Goal: Obtain resource: Obtain resource

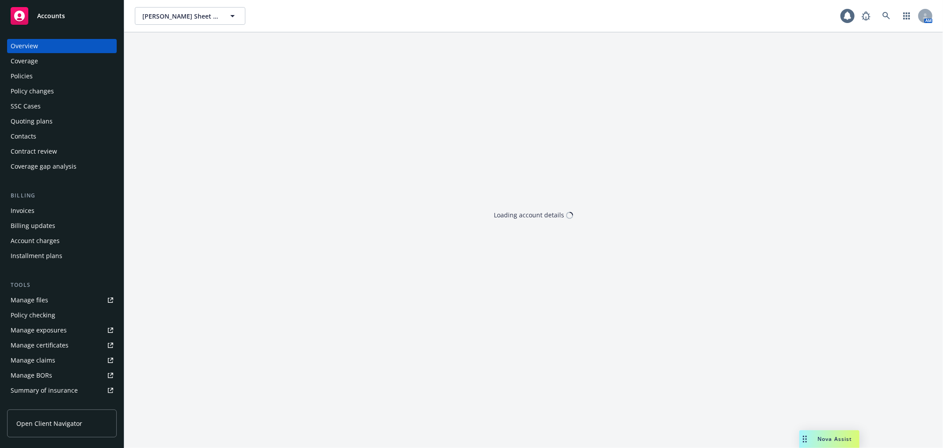
click at [42, 72] on div "Policies" at bounding box center [62, 76] width 103 height 14
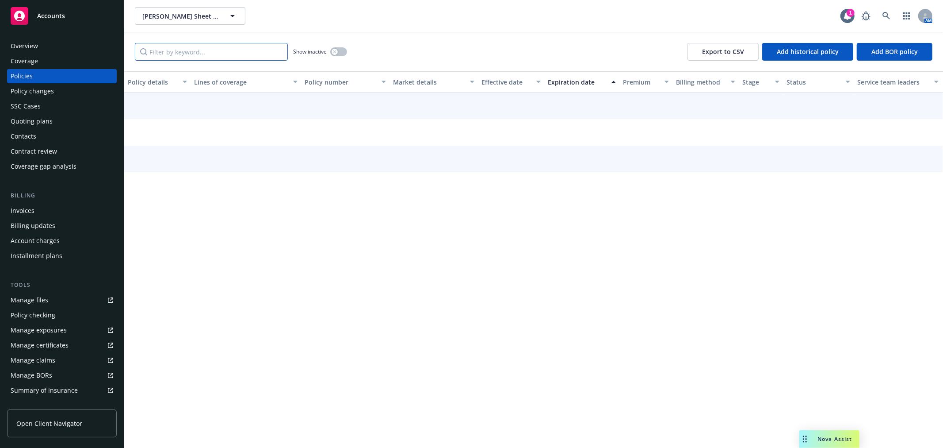
click at [191, 51] on input "Filter by keyword..." at bounding box center [211, 52] width 153 height 18
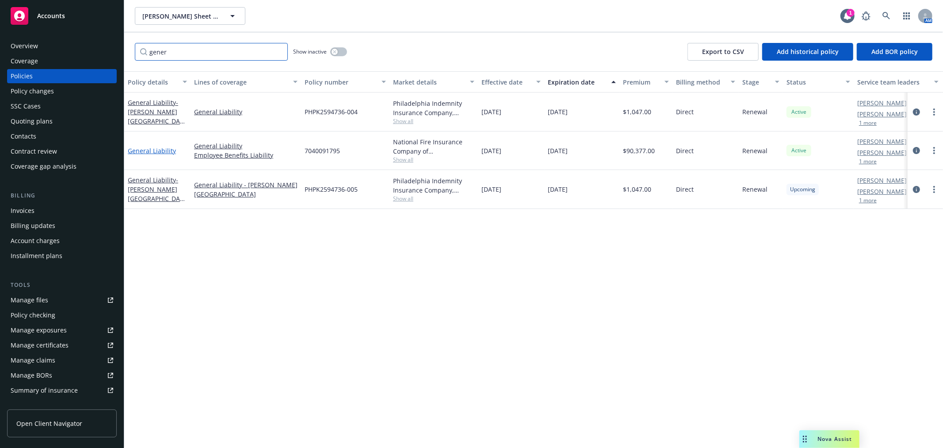
type input "gener"
click at [159, 151] on link "General Liability" at bounding box center [152, 150] width 48 height 8
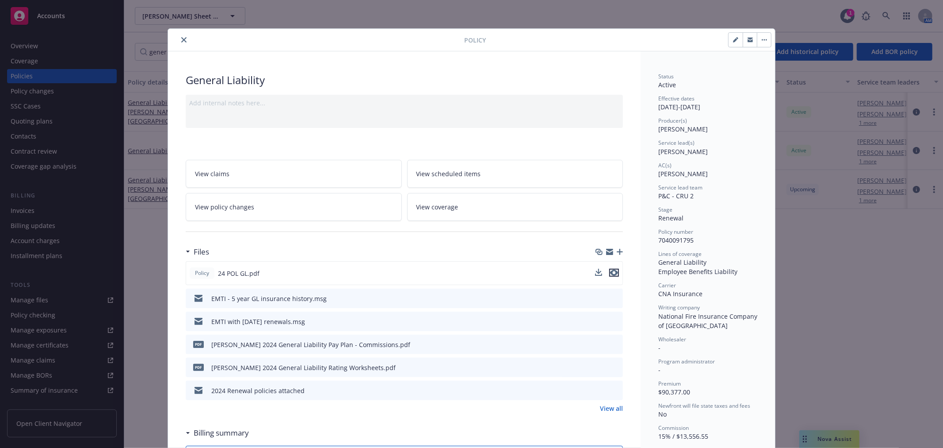
click at [610, 272] on icon "preview file" at bounding box center [614, 272] width 8 height 6
click at [179, 36] on button "close" at bounding box center [184, 40] width 11 height 11
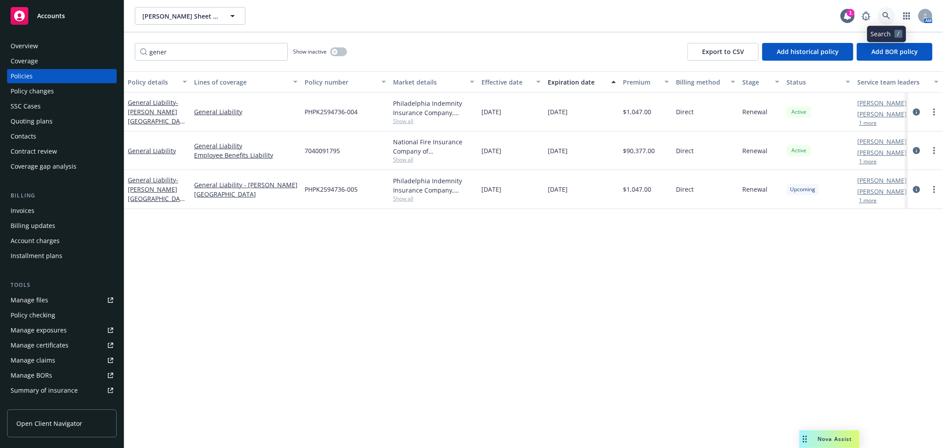
click at [886, 19] on icon at bounding box center [887, 16] width 8 height 8
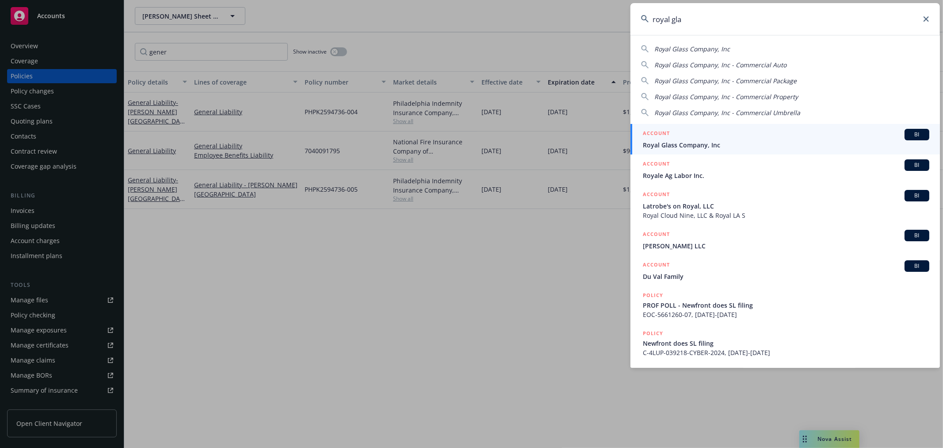
type input "royal gla"
click at [733, 140] on span "Royal Glass Company, Inc" at bounding box center [786, 144] width 287 height 9
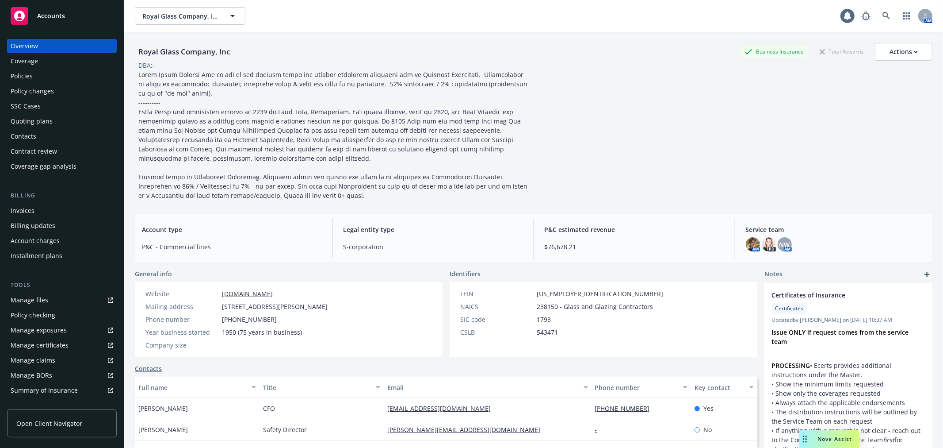
click at [46, 344] on div "Manage certificates" at bounding box center [40, 345] width 58 height 14
click at [878, 10] on link at bounding box center [887, 16] width 18 height 18
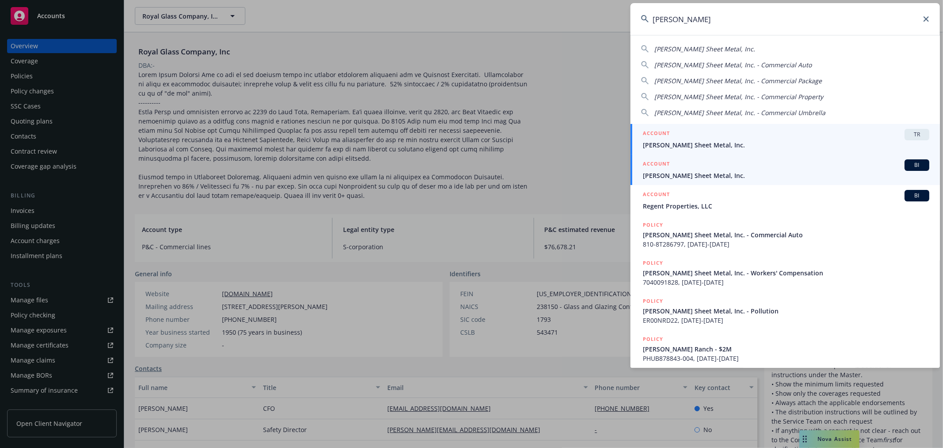
type input "simpson sh"
click at [731, 171] on span "Simpson Sheet Metal, Inc." at bounding box center [786, 175] width 287 height 9
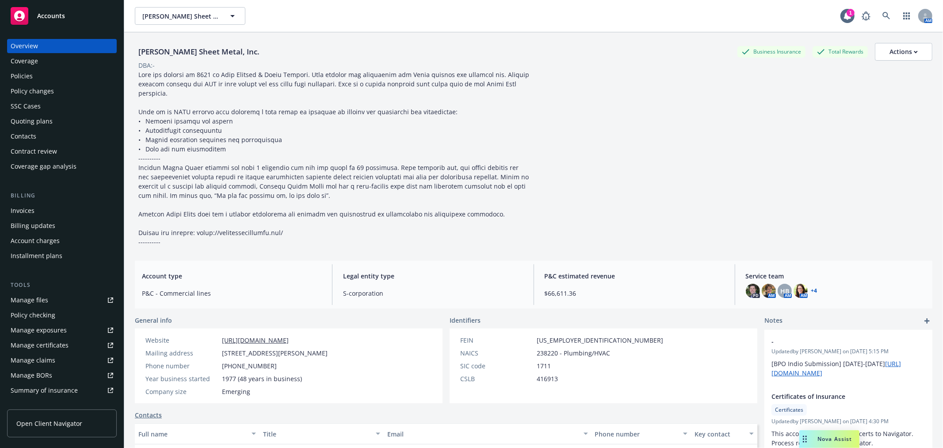
click at [55, 76] on div "Policies" at bounding box center [62, 76] width 103 height 14
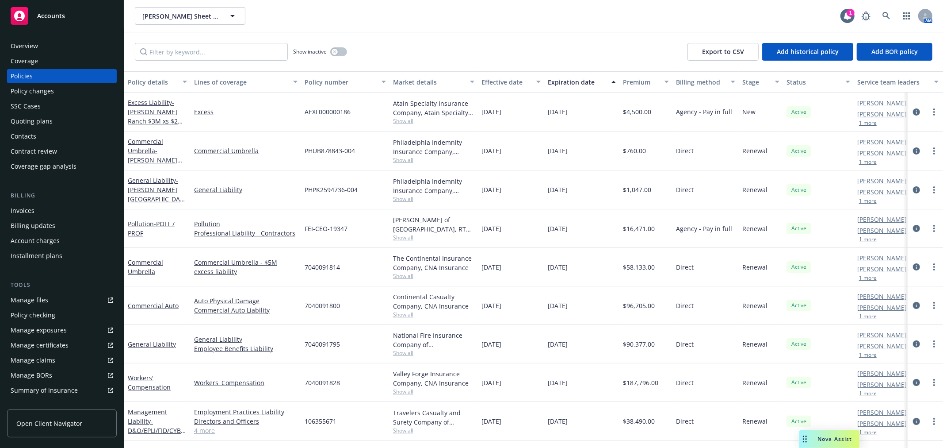
click at [58, 124] on div "Quoting plans" at bounding box center [62, 121] width 103 height 14
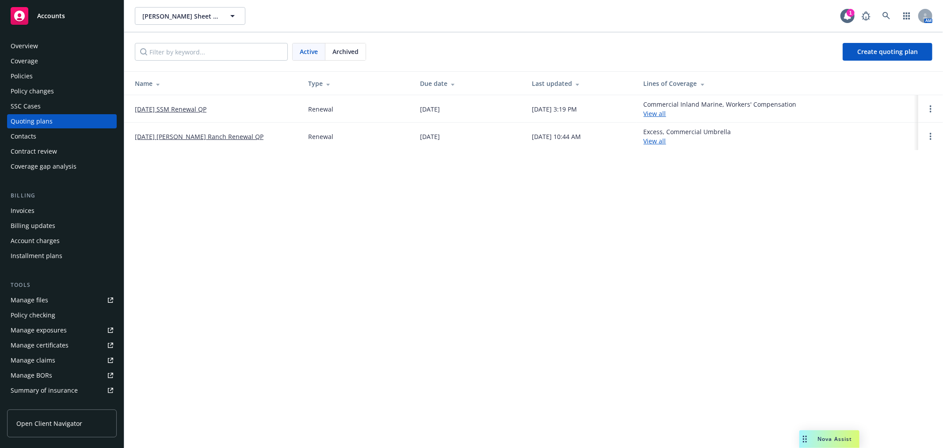
click at [189, 107] on link "10/01/2025 SSM Renewal QP" at bounding box center [171, 108] width 72 height 9
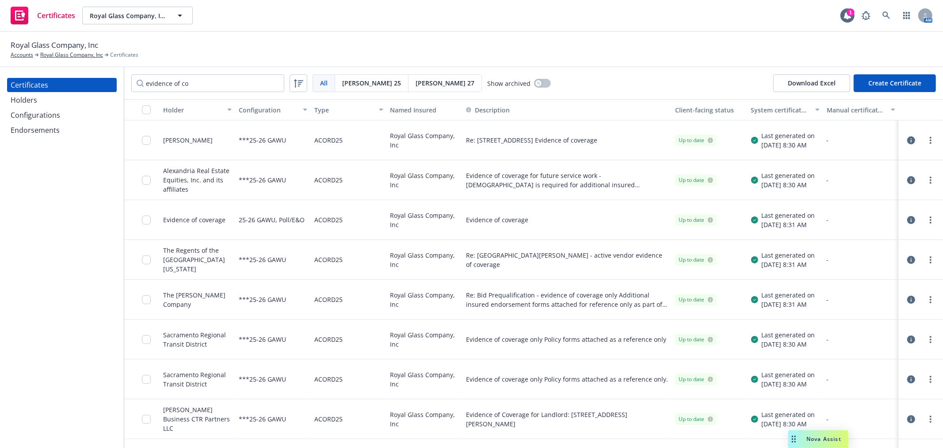
type input "evidence of co"
click at [174, 112] on div "Holder" at bounding box center [192, 109] width 59 height 9
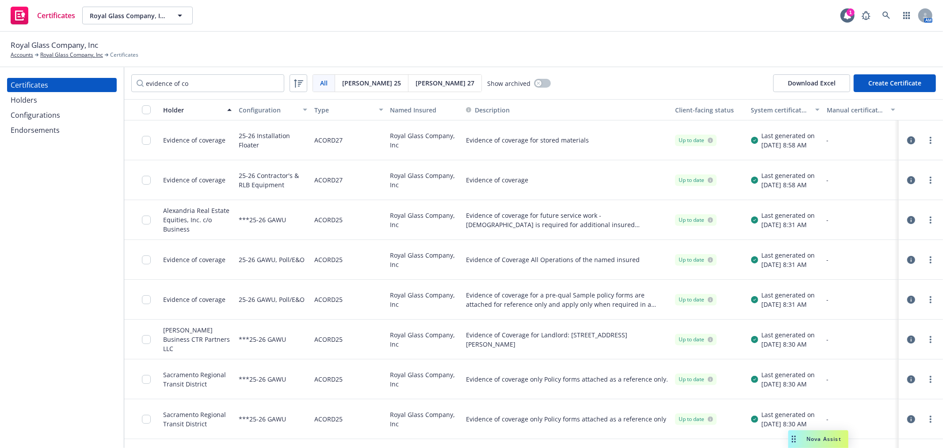
click at [908, 261] on icon "button" at bounding box center [912, 260] width 8 height 8
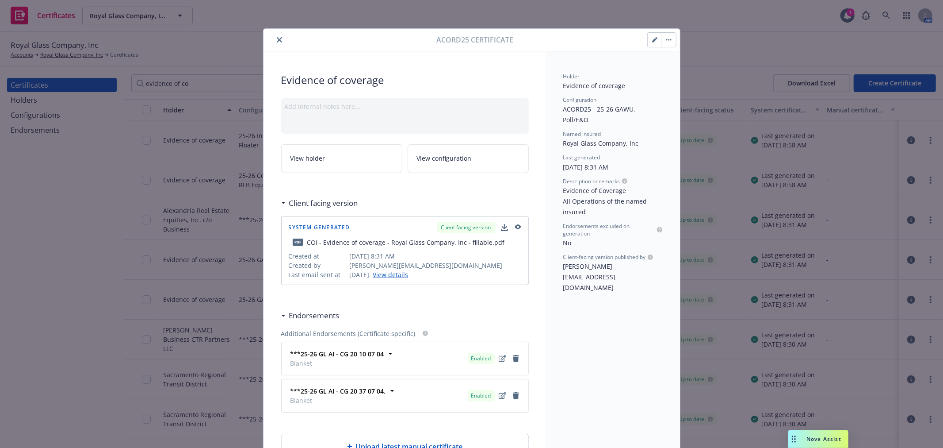
click at [649, 43] on button "button" at bounding box center [655, 40] width 14 height 14
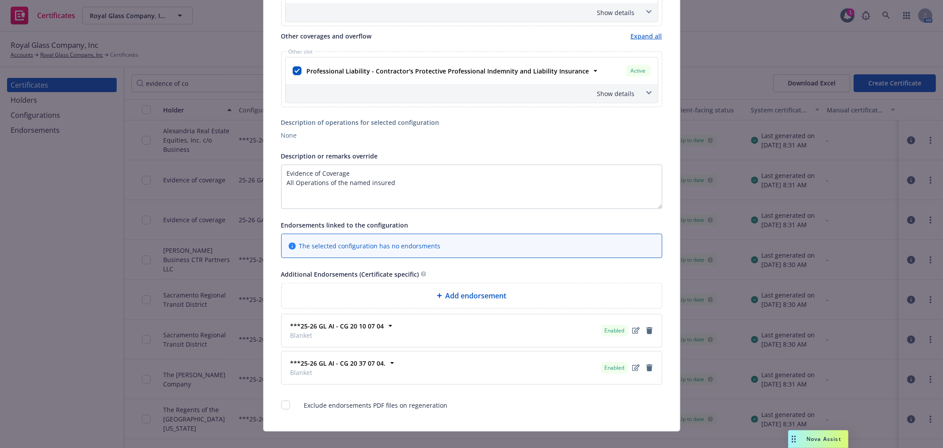
scroll to position [442, 0]
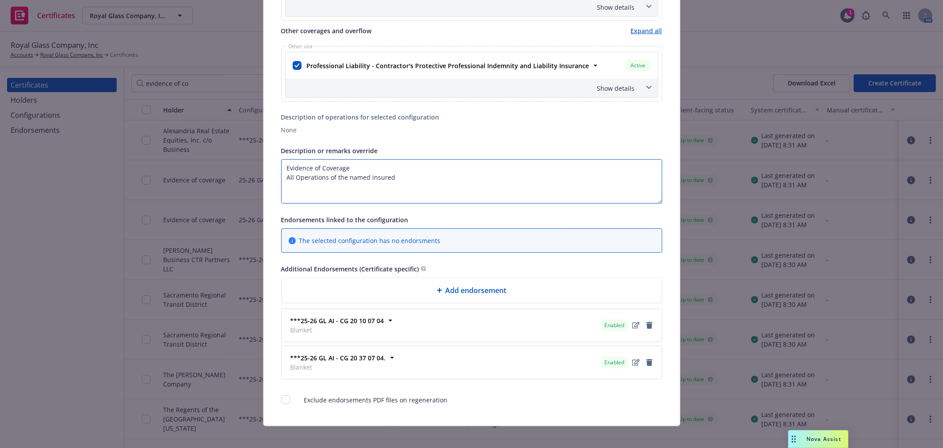
drag, startPoint x: 392, startPoint y: 178, endPoint x: 269, endPoint y: 178, distance: 123.4
click at [269, 178] on div "This account has certificates specific notes. Please review them before creatin…" at bounding box center [472, 19] width 417 height 814
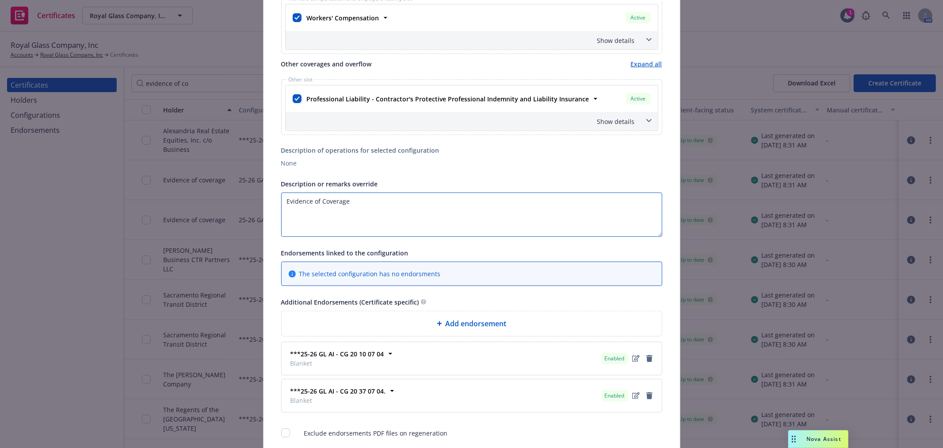
scroll to position [393, 0]
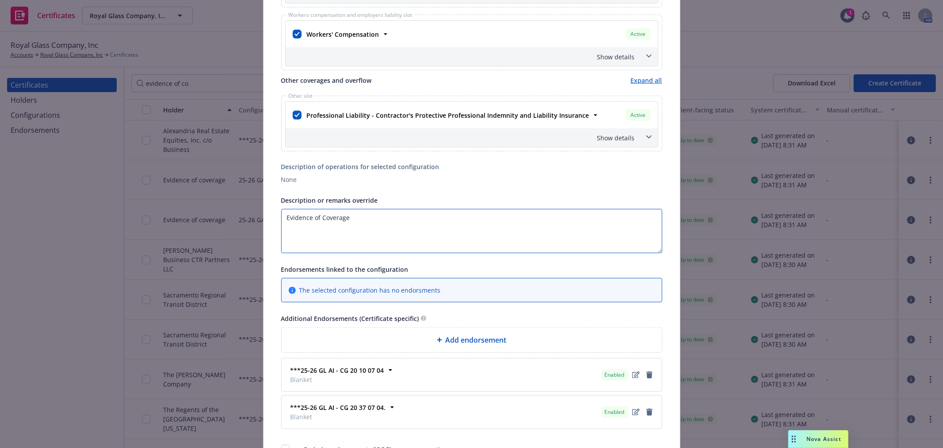
type textarea "Evidence of Coverage"
click at [648, 138] on span at bounding box center [649, 137] width 14 height 14
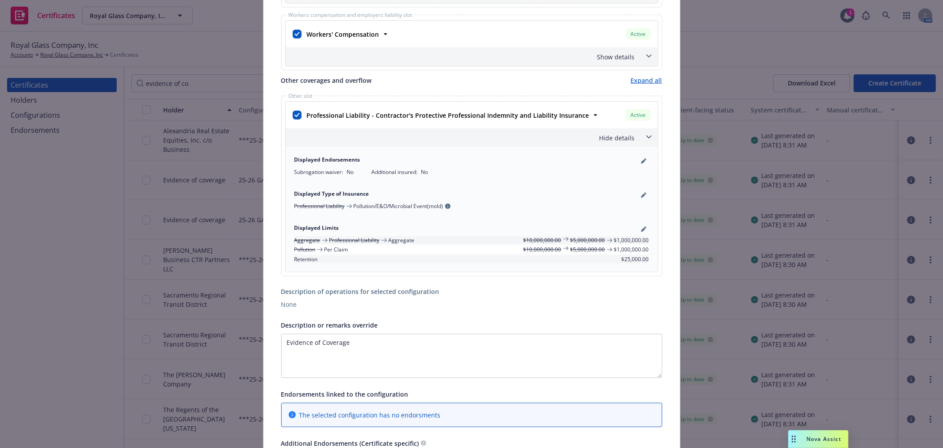
click at [648, 138] on span at bounding box center [649, 137] width 14 height 14
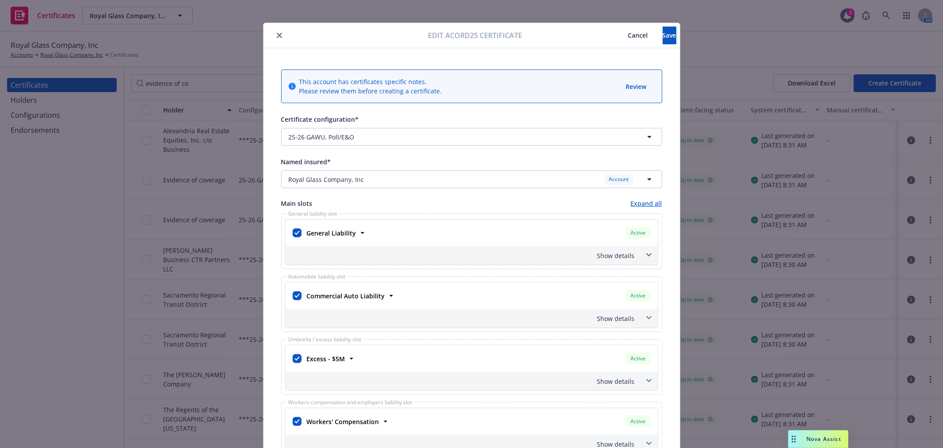
scroll to position [0, 0]
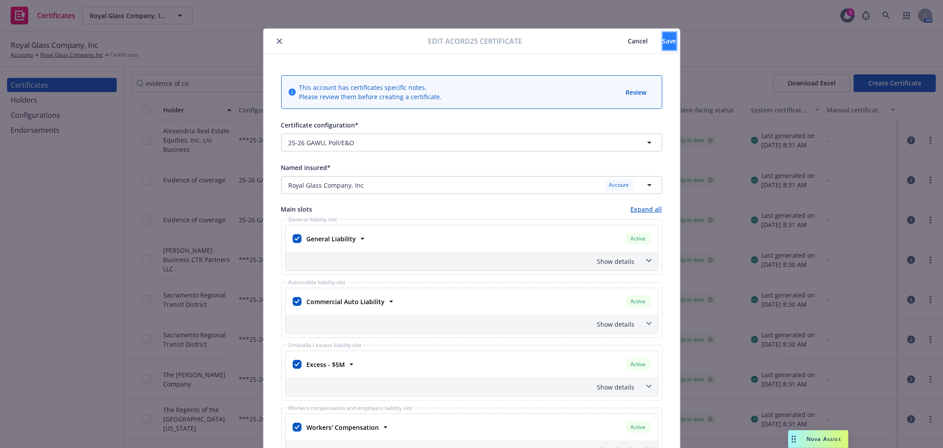
click at [663, 45] on button "Save" at bounding box center [670, 41] width 14 height 18
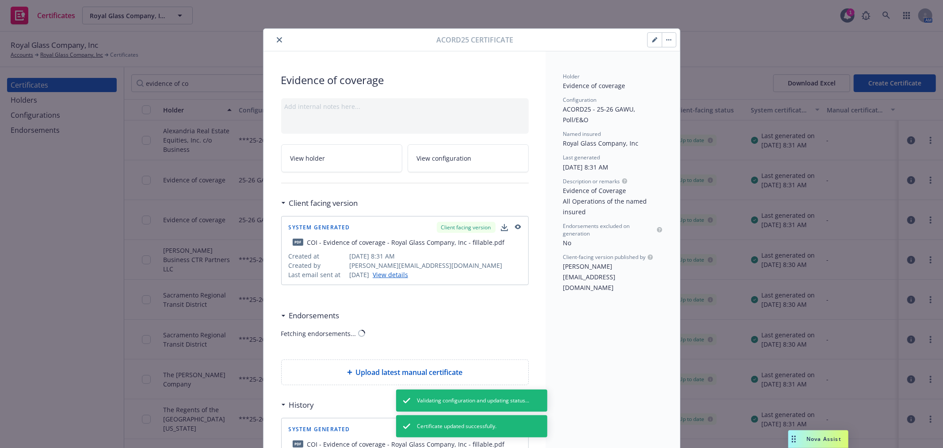
click at [667, 41] on button "button" at bounding box center [669, 40] width 14 height 14
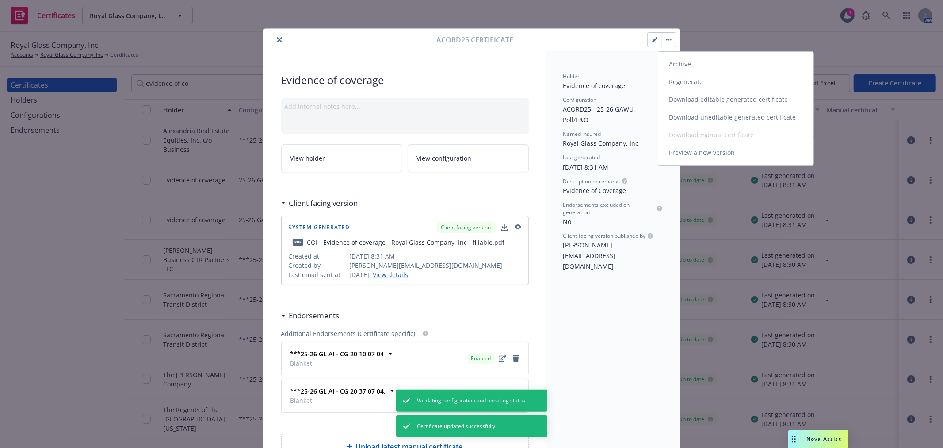
click at [682, 81] on link "Regenerate" at bounding box center [736, 82] width 155 height 18
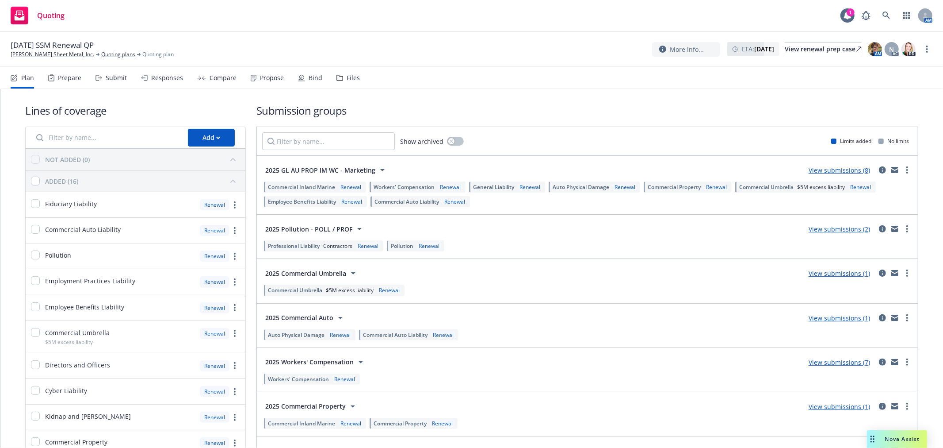
click at [356, 80] on div "Files" at bounding box center [353, 77] width 13 height 7
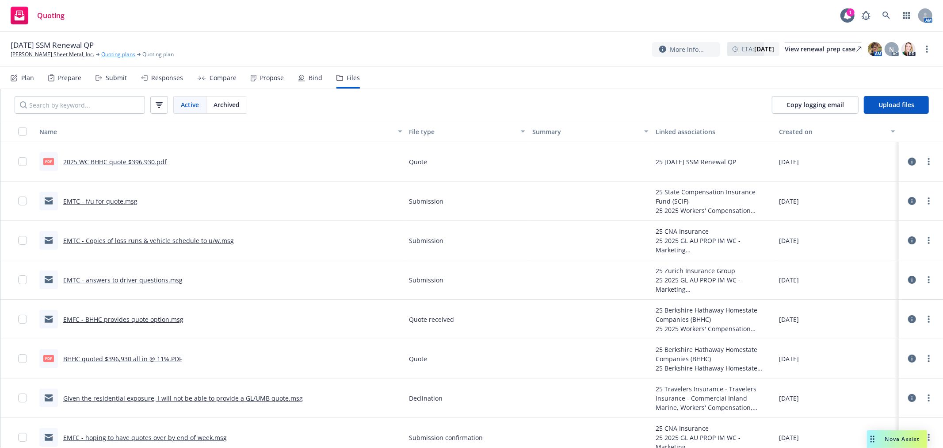
click at [101, 51] on link "Quoting plans" at bounding box center [118, 54] width 34 height 8
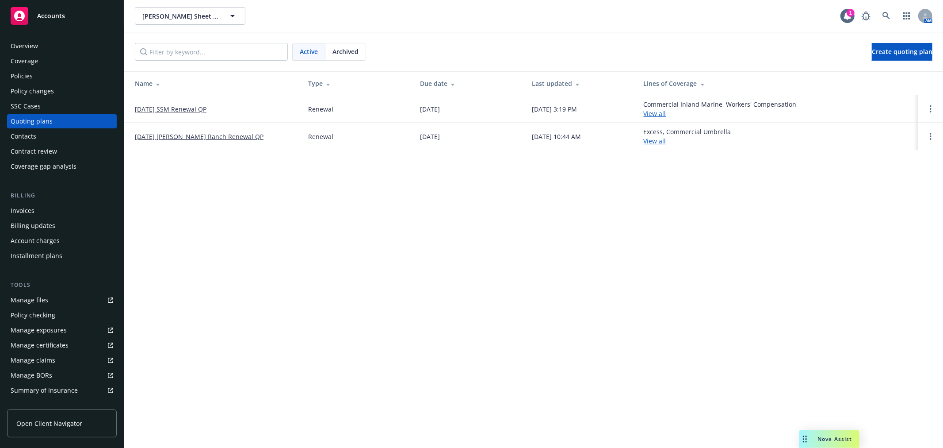
click at [174, 136] on link "[DATE] [PERSON_NAME] Ranch Renewal QP" at bounding box center [199, 136] width 129 height 9
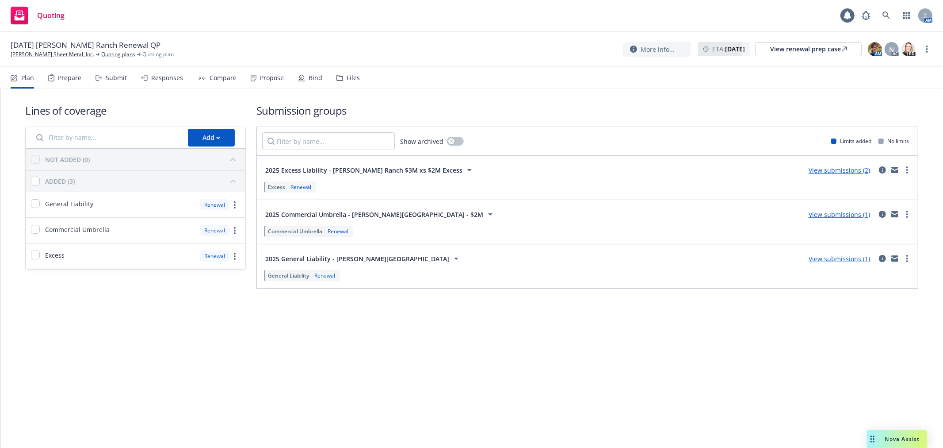
click at [347, 81] on div "Files" at bounding box center [353, 77] width 13 height 7
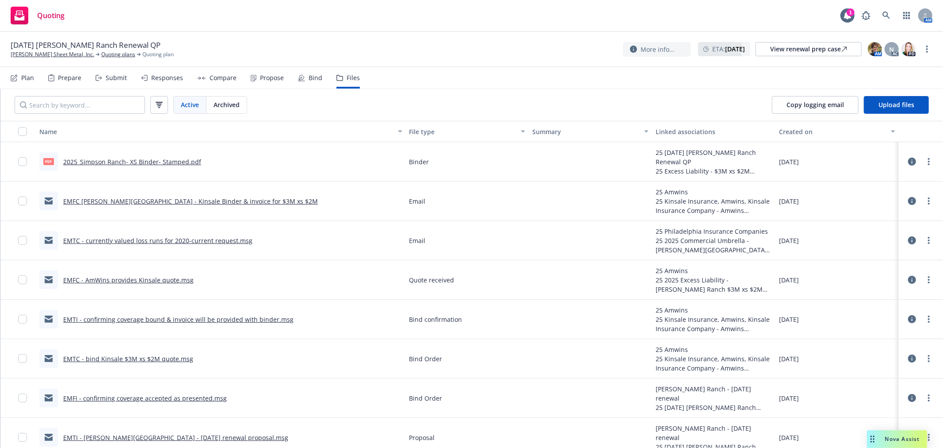
click at [226, 319] on link "EMTI - confirming coverage bound & invoice will be provided with binder.msg" at bounding box center [178, 319] width 230 height 8
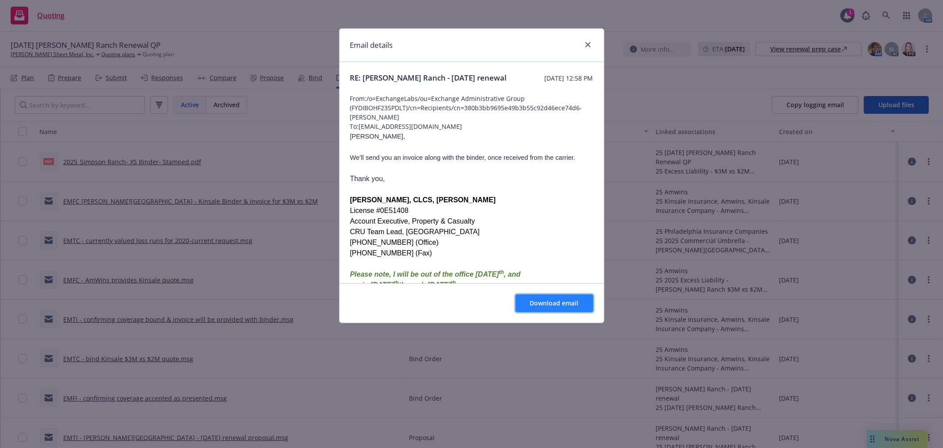
click at [559, 299] on span "Download email" at bounding box center [554, 303] width 49 height 8
click at [587, 43] on icon "close" at bounding box center [588, 44] width 5 height 5
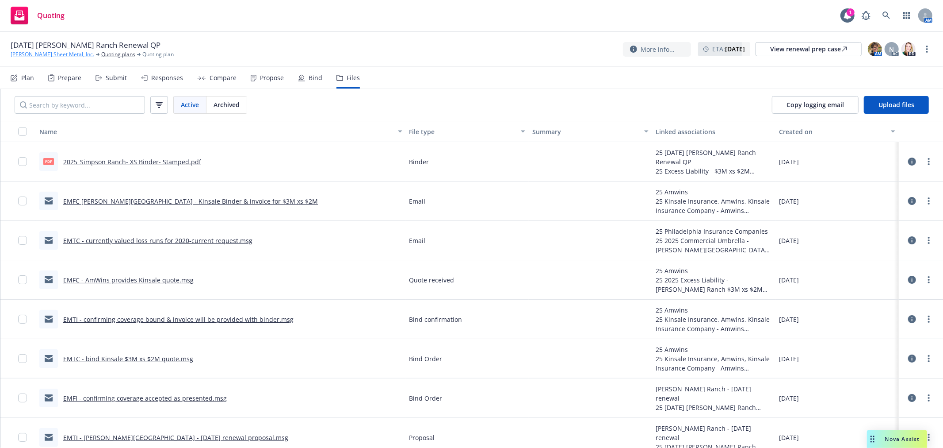
click at [56, 51] on link "Simpson Sheet Metal, Inc." at bounding box center [53, 54] width 84 height 8
